Goal: Task Accomplishment & Management: Manage account settings

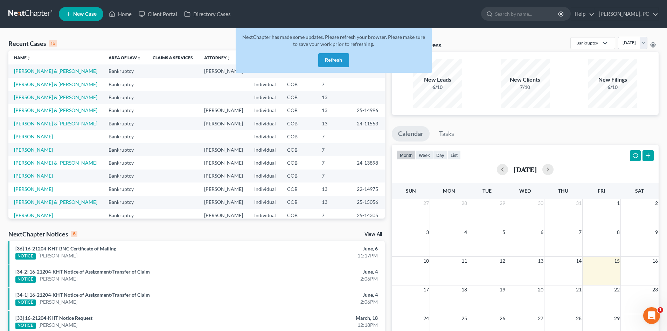
click at [330, 61] on button "Refresh" at bounding box center [333, 60] width 31 height 14
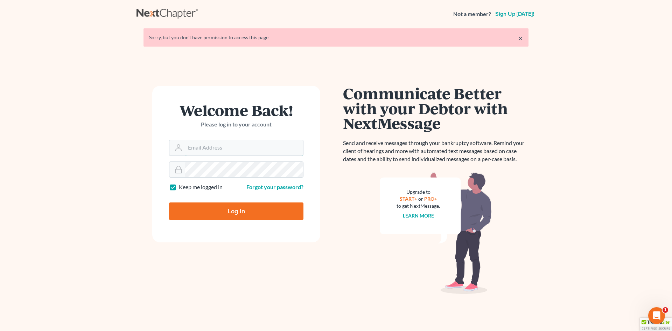
type input "[PERSON_NAME][EMAIL_ADDRESS][DOMAIN_NAME]"
click at [203, 204] on input "Log In" at bounding box center [236, 210] width 134 height 17
type input "Thinking..."
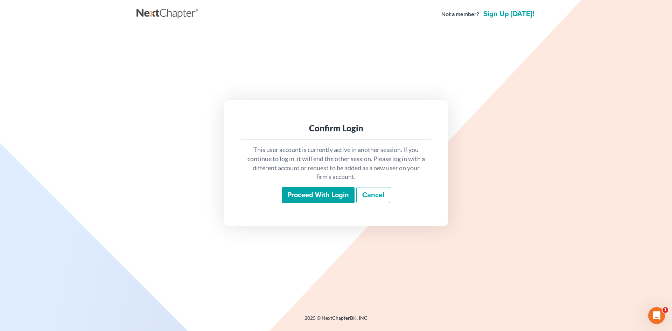
click at [312, 193] on input "Proceed with login" at bounding box center [318, 195] width 73 height 16
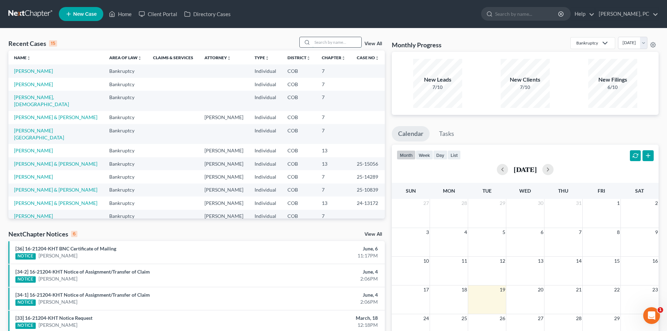
click at [328, 42] on input "search" at bounding box center [336, 42] width 49 height 10
type input "chapman"
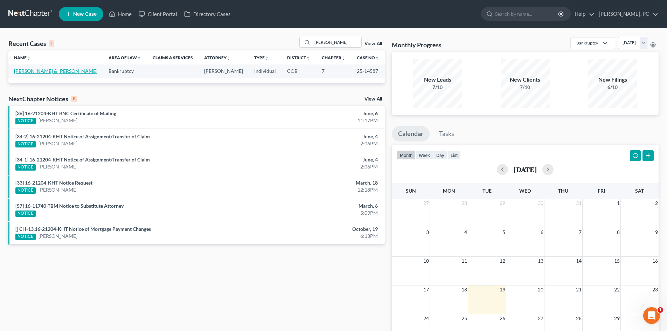
click at [49, 70] on link "Chapman, Brian & Jacquelyn" at bounding box center [55, 71] width 83 height 6
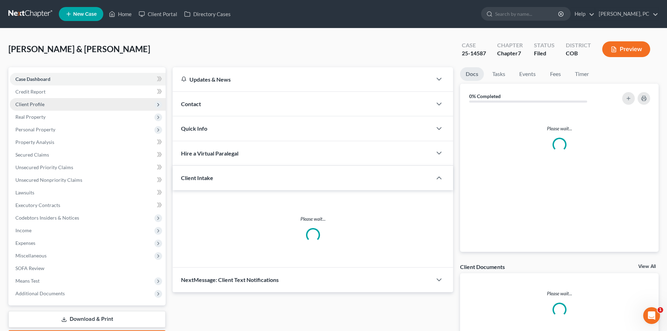
click at [35, 104] on span "Client Profile" at bounding box center [29, 104] width 29 height 6
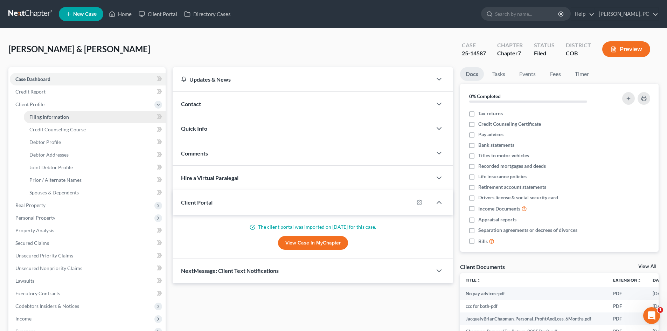
click at [56, 118] on span "Filing Information" at bounding box center [49, 117] width 40 height 6
select select "1"
select select "0"
select select "4"
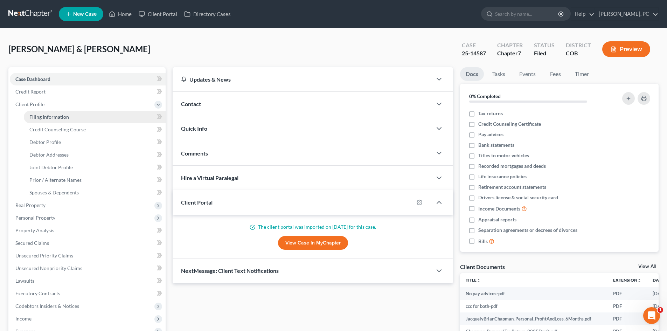
select select "0"
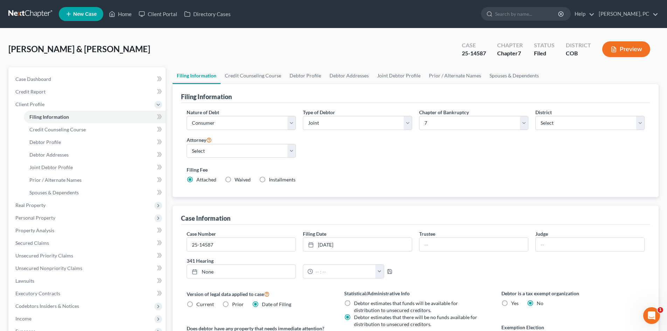
click at [344, 144] on div "Nature of Debt Select Business Consumer Other Nature of Business Select Clearin…" at bounding box center [415, 148] width 465 height 80
click at [39, 219] on span "Personal Property" at bounding box center [35, 218] width 40 height 6
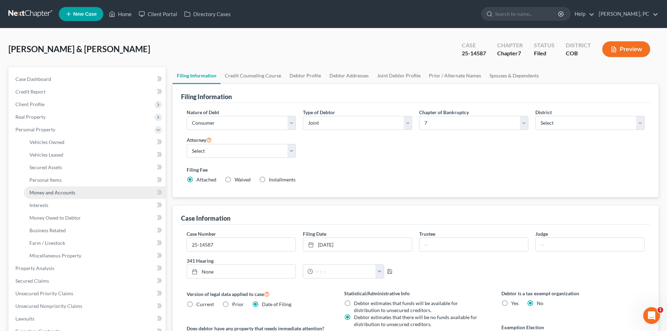
click at [40, 193] on span "Money and Accounts" at bounding box center [52, 192] width 46 height 6
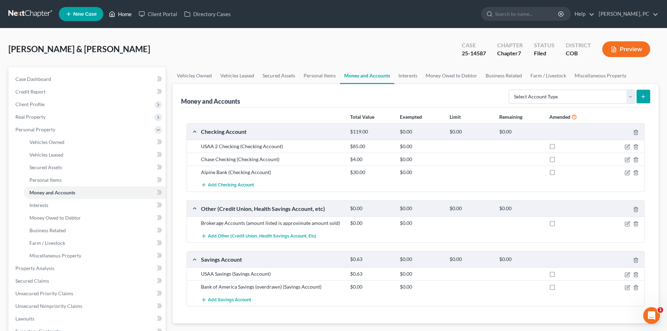
click at [124, 14] on link "Home" at bounding box center [120, 14] width 30 height 13
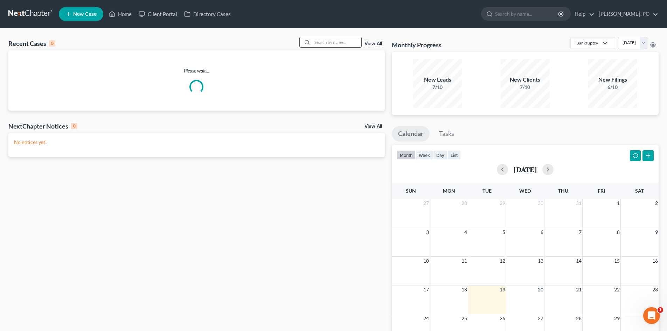
click at [322, 40] on input "search" at bounding box center [336, 42] width 49 height 10
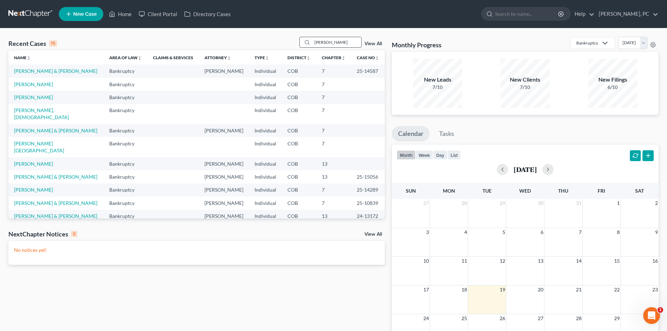
type input "morin"
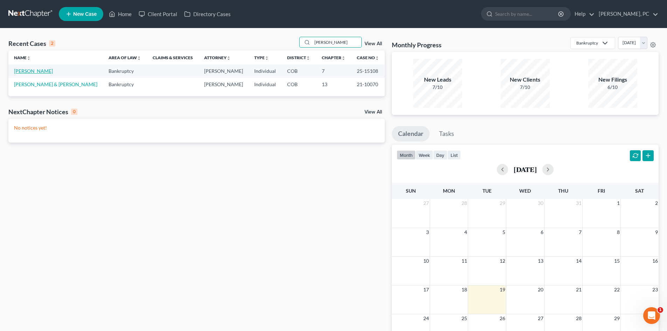
click at [25, 70] on link "Morin, Jason" at bounding box center [33, 71] width 39 height 6
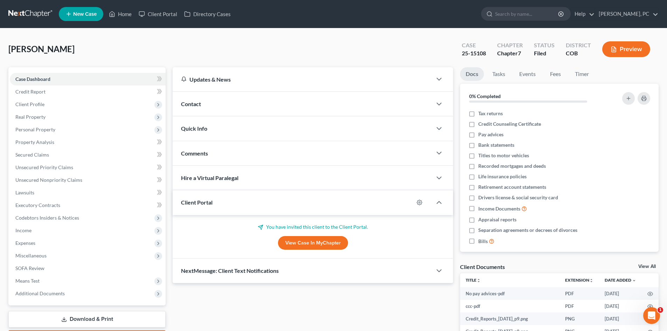
click at [320, 243] on link "View Case in MyChapter" at bounding box center [313, 243] width 70 height 14
click at [43, 181] on span "Unsecured Nonpriority Claims" at bounding box center [48, 180] width 67 height 6
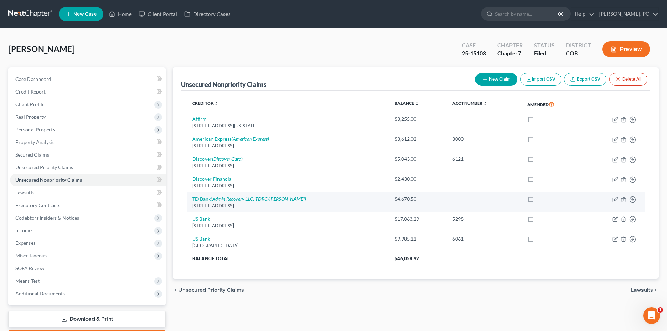
click at [233, 197] on icon "(Admin Recovery LLC, TDRC/Shane)" at bounding box center [258, 199] width 95 height 6
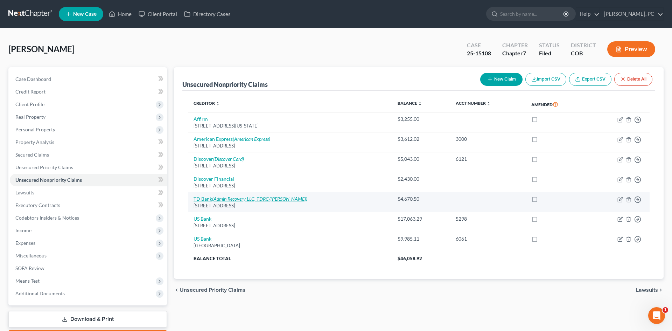
select select "24"
select select "2"
select select "0"
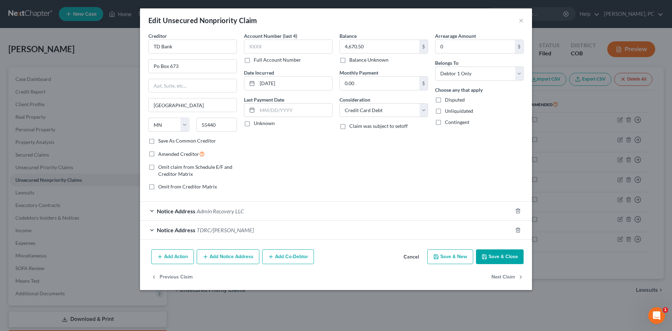
click at [216, 206] on div "Notice Address Admin Recovery LLC" at bounding box center [326, 211] width 372 height 19
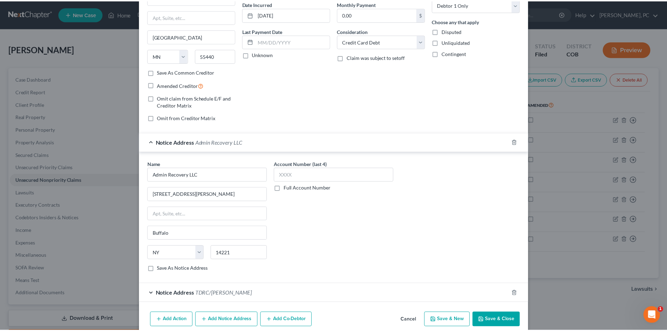
scroll to position [99, 0]
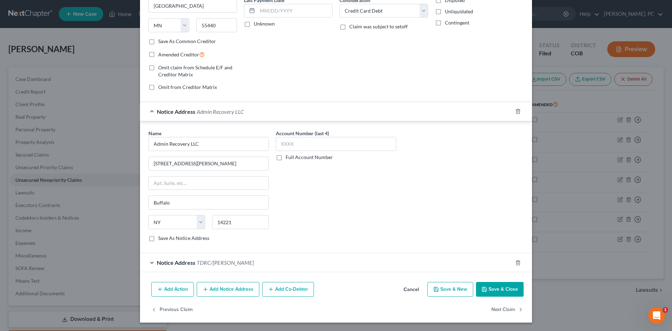
click at [496, 289] on button "Save & Close" at bounding box center [500, 289] width 48 height 15
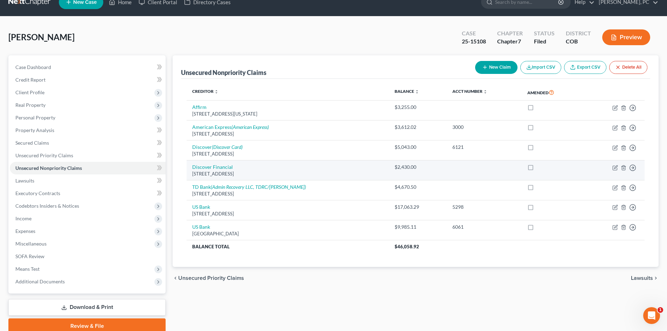
scroll to position [0, 0]
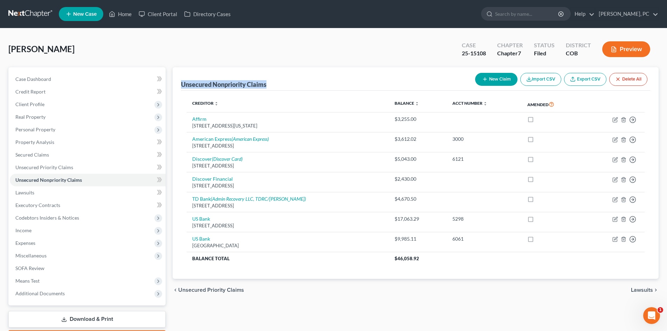
drag, startPoint x: 179, startPoint y: 82, endPoint x: 274, endPoint y: 84, distance: 94.9
click at [274, 84] on div "Unsecured Nonpriority Claims New Claim Import CSV Export CSV Delete All Credito…" at bounding box center [416, 172] width 486 height 211
click at [334, 56] on div "Morin, Jason Upgraded Case 25-15108 Chapter Chapter 7 Status Filed District COB…" at bounding box center [333, 52] width 650 height 30
